Goal: Task Accomplishment & Management: Manage account settings

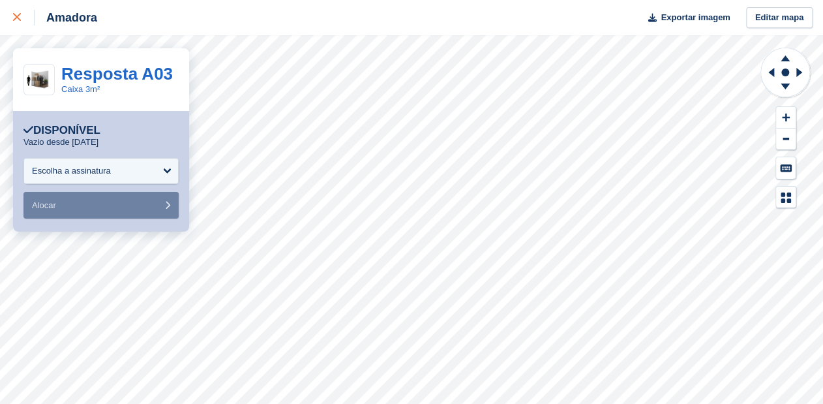
click at [12, 14] on link at bounding box center [17, 17] width 35 height 35
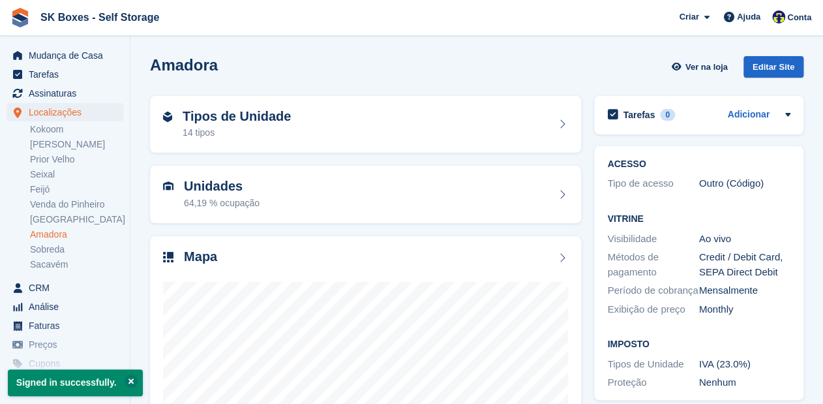
click at [50, 235] on link "Amadora" at bounding box center [76, 234] width 93 height 12
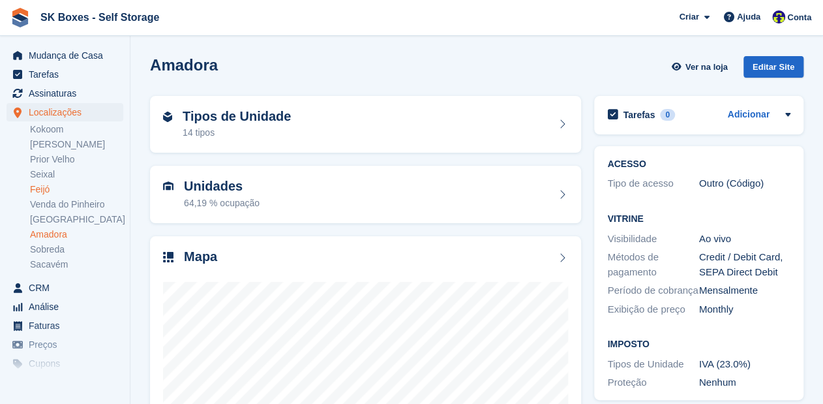
click at [38, 190] on link "Feijó" at bounding box center [76, 189] width 93 height 12
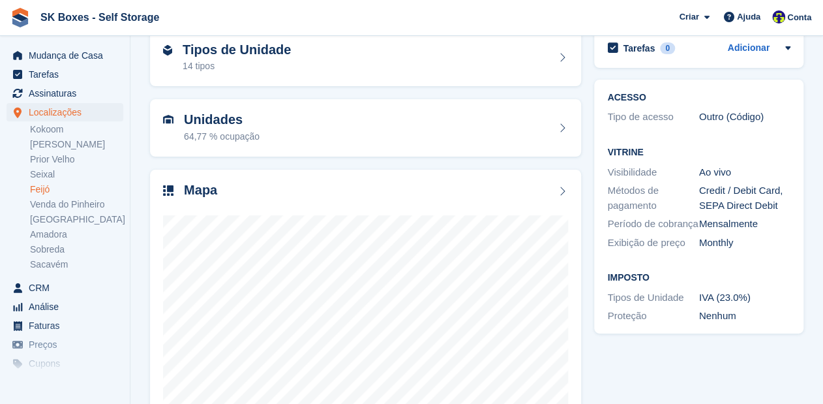
scroll to position [48, 0]
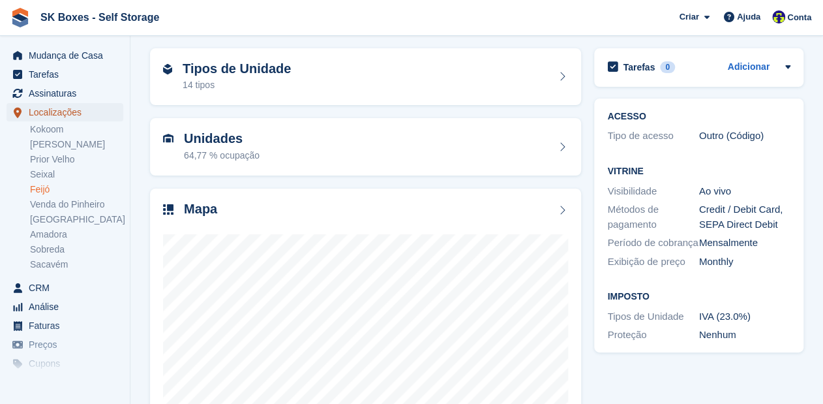
click at [58, 114] on span "Localizações" at bounding box center [68, 112] width 78 height 18
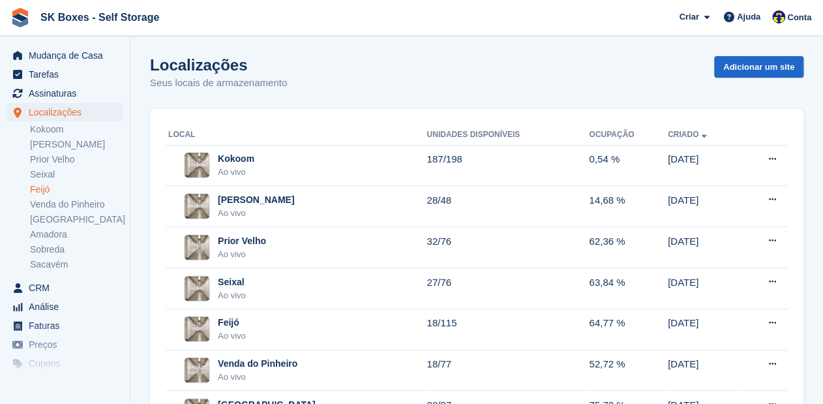
click at [50, 187] on link "Feijó" at bounding box center [76, 189] width 93 height 12
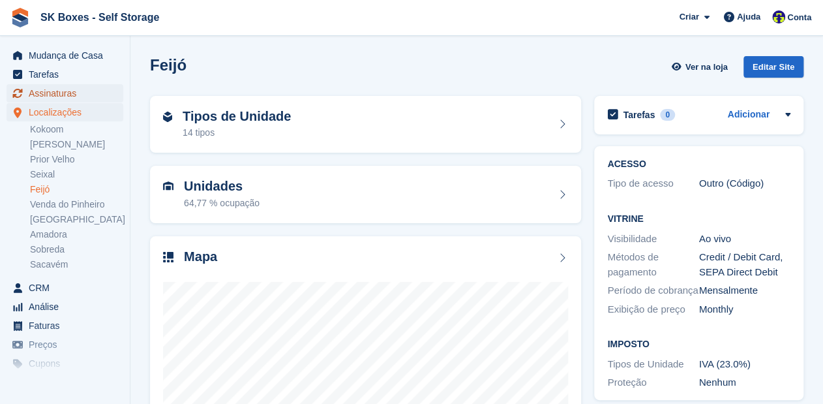
click at [48, 93] on span "Assinaturas" at bounding box center [68, 93] width 78 height 18
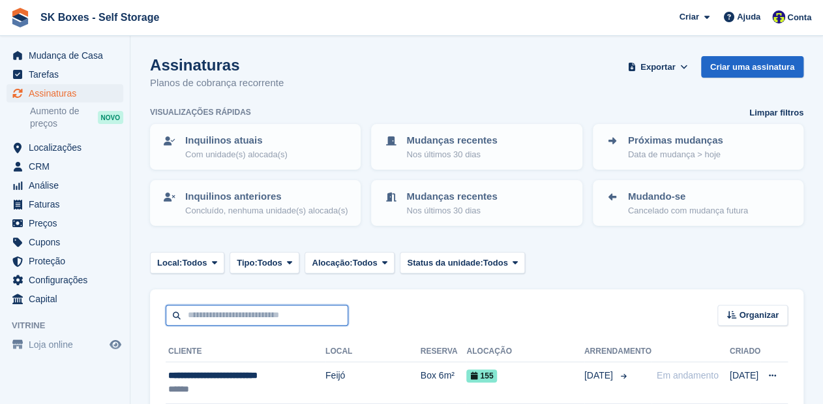
click at [213, 305] on input "text" at bounding box center [257, 316] width 183 height 22
type input "*******"
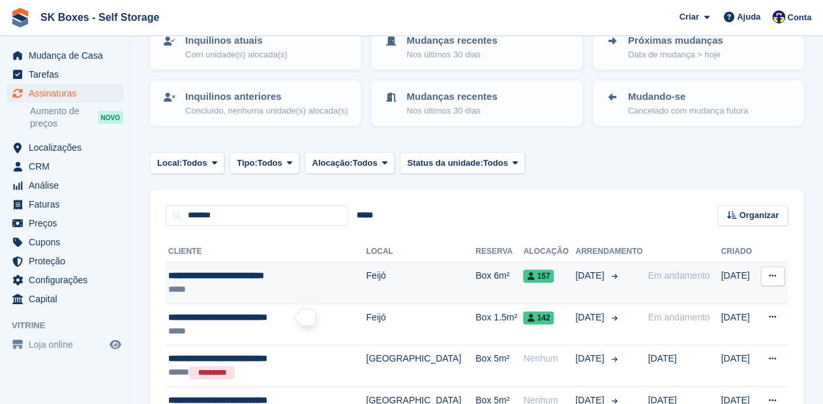
scroll to position [104, 0]
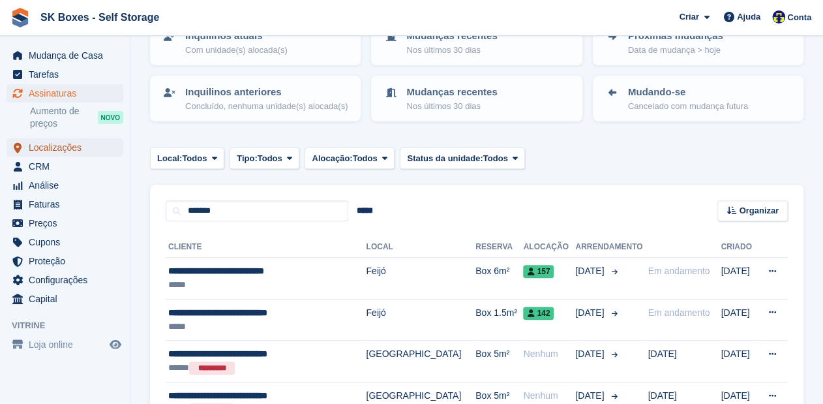
click at [44, 147] on span "Localizações" at bounding box center [68, 147] width 78 height 18
